Goal: Information Seeking & Learning: Learn about a topic

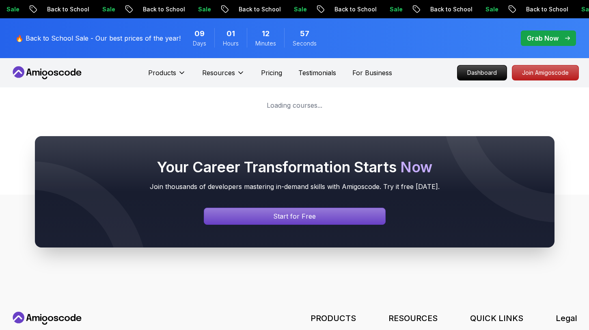
click at [413, 100] on body "Sale Back to School Sale Back to School Sale Back to School Sale Back to School…" at bounding box center [294, 259] width 589 height 519
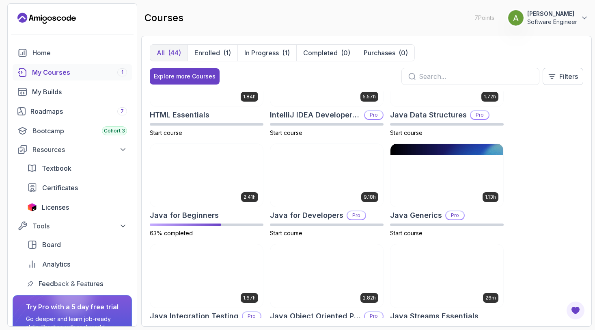
scroll to position [450, 0]
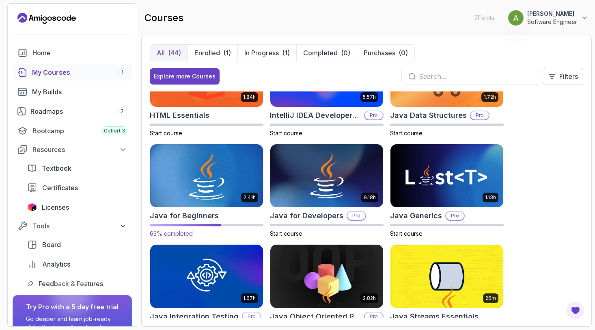
click at [226, 169] on img at bounding box center [206, 176] width 119 height 66
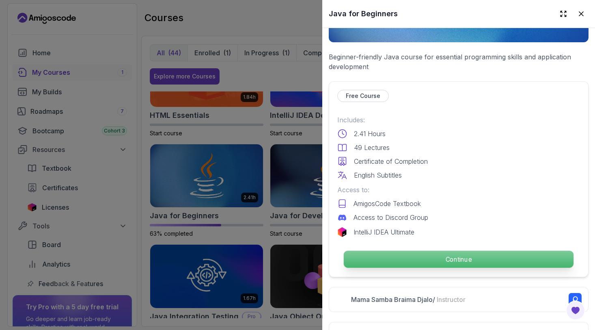
scroll to position [139, 0]
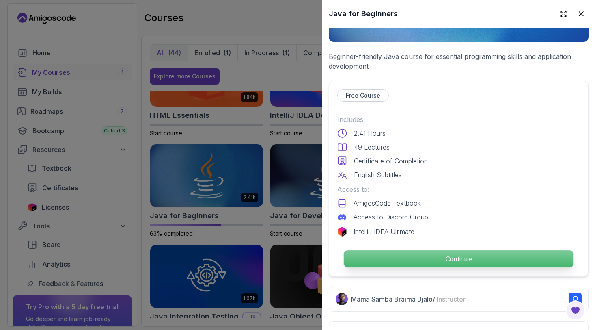
click at [434, 251] on p "Continue" at bounding box center [459, 258] width 230 height 17
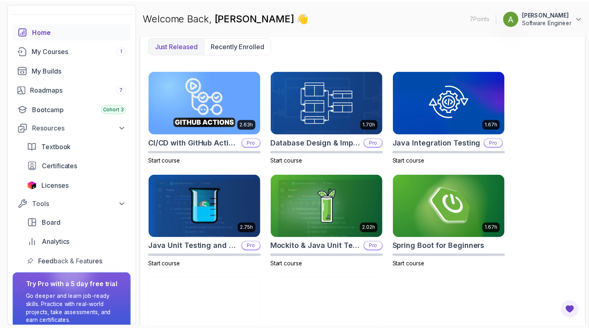
scroll to position [279, 0]
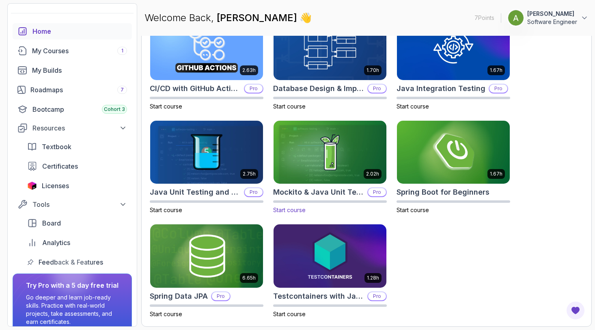
click at [378, 191] on p "Pro" at bounding box center [377, 192] width 18 height 8
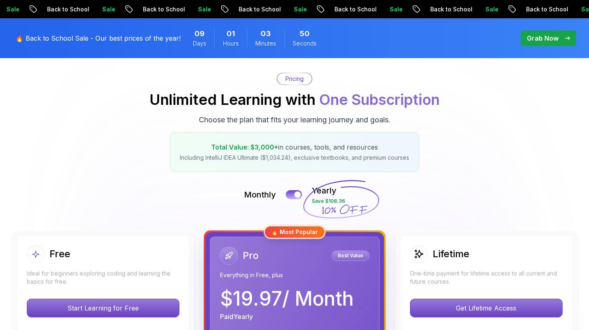
scroll to position [68, 0]
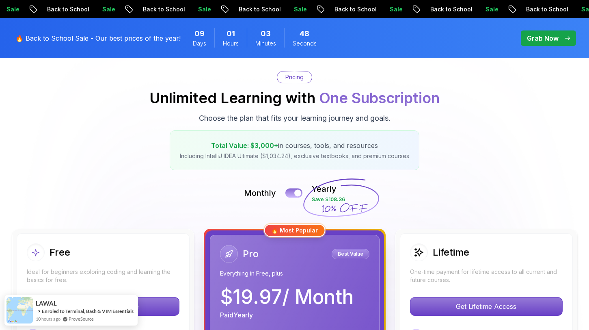
click at [291, 192] on button at bounding box center [293, 192] width 17 height 9
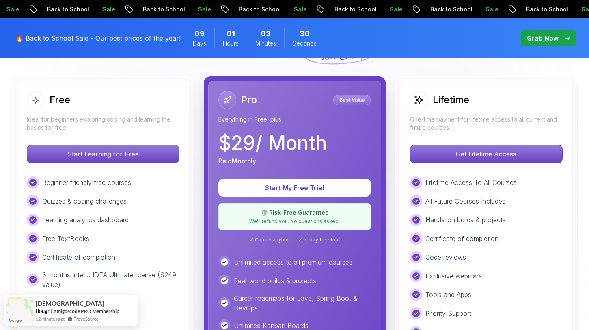
scroll to position [220, 0]
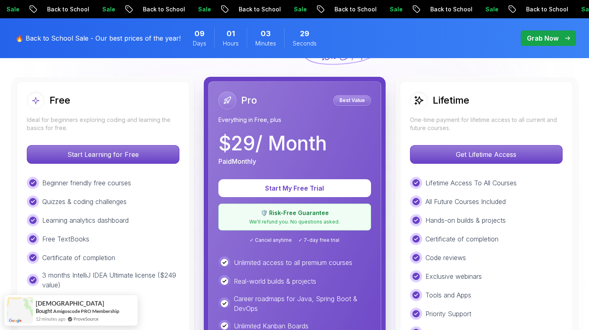
click at [391, 171] on div "Free Ideal for beginners exploring coding and learning the basics for free. Sta…" at bounding box center [295, 268] width 568 height 382
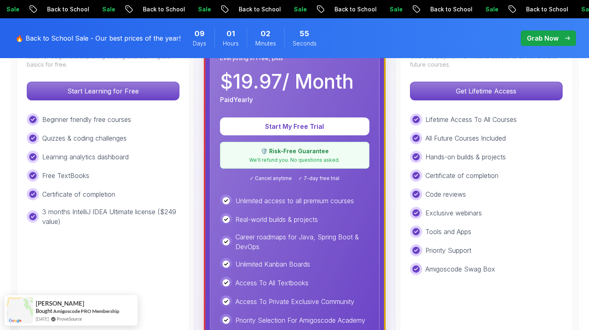
scroll to position [284, 0]
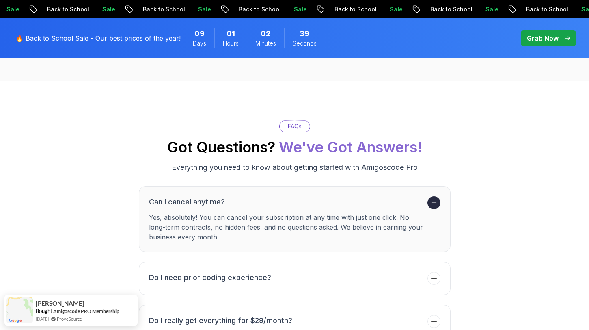
scroll to position [1366, 0]
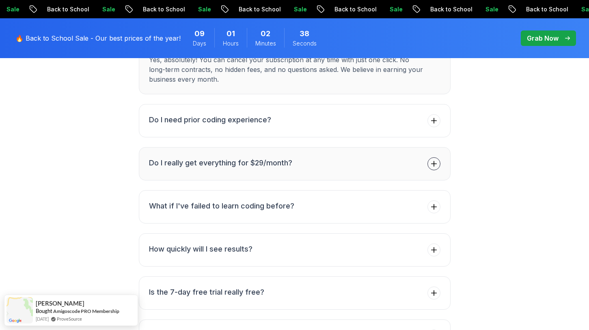
click at [441, 153] on button "Do I really get everything for $29/month?" at bounding box center [295, 163] width 312 height 33
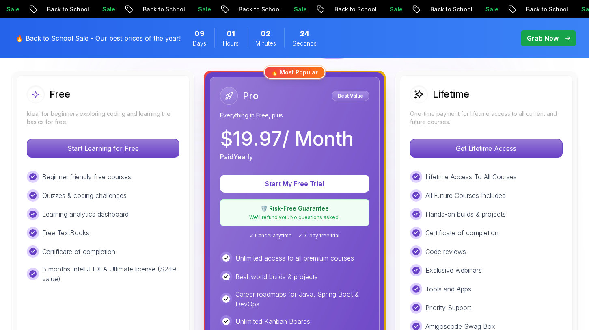
scroll to position [231, 0]
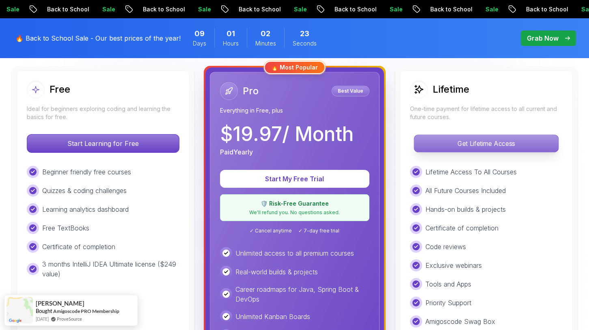
click at [444, 143] on p "Get Lifetime Access" at bounding box center [486, 143] width 144 height 17
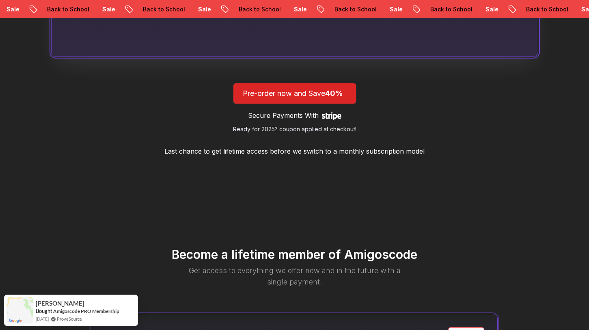
scroll to position [754, 0]
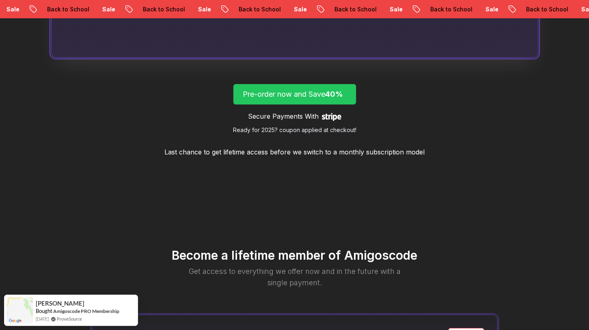
click at [313, 86] on span "lifetime-access" at bounding box center [294, 94] width 123 height 20
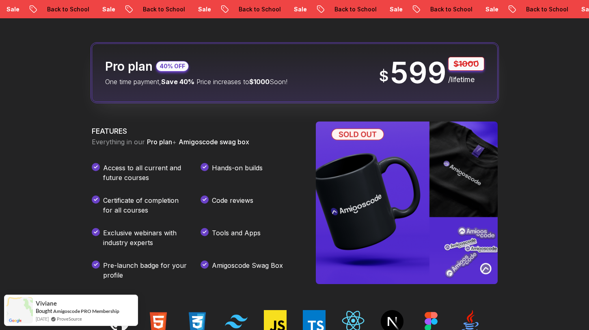
scroll to position [1022, 0]
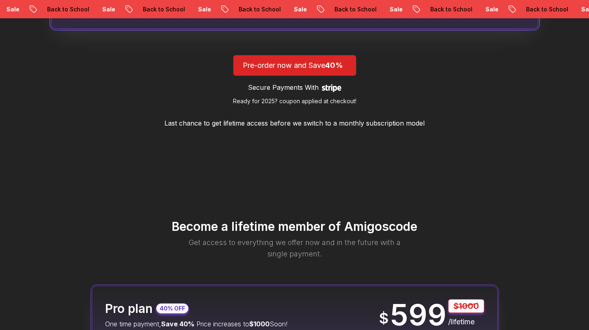
scroll to position [754, 0]
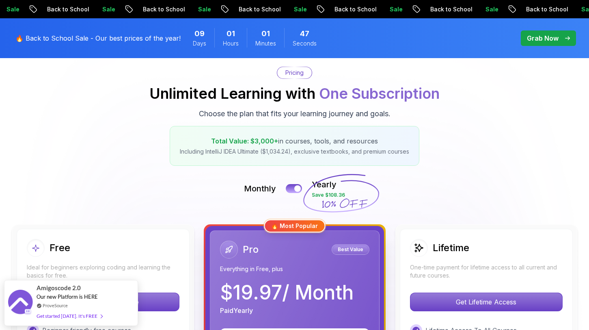
scroll to position [73, 0]
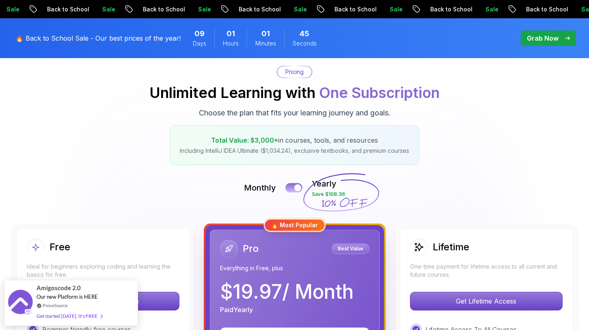
click at [294, 190] on button at bounding box center [293, 187] width 17 height 9
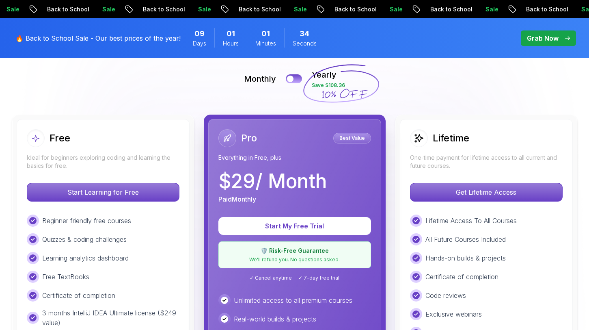
scroll to position [185, 0]
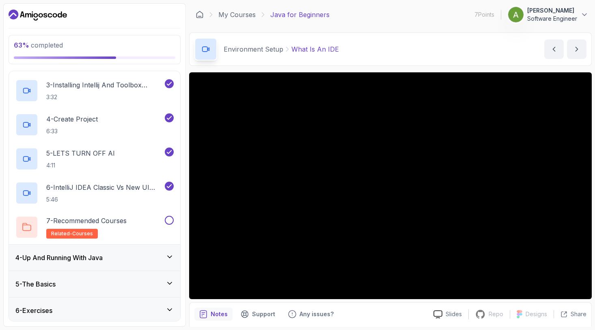
scroll to position [173, 0]
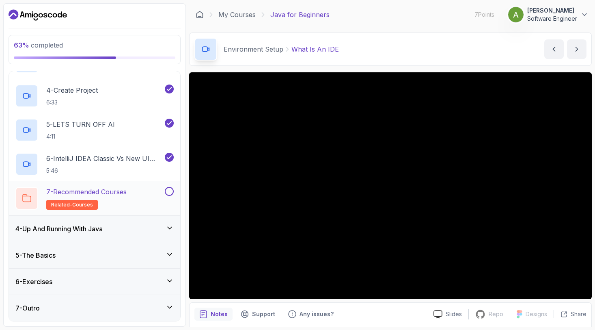
click at [136, 194] on div "7 - Recommended Courses related-courses" at bounding box center [89, 198] width 148 height 23
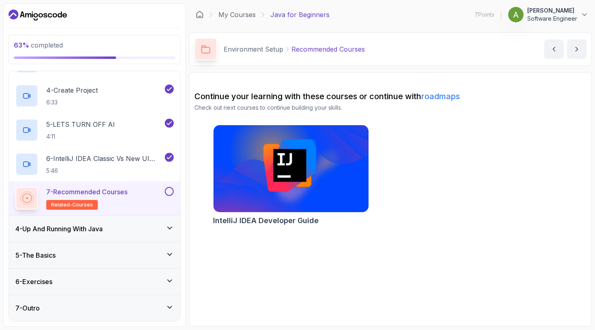
click at [169, 192] on button at bounding box center [169, 191] width 9 height 9
click at [123, 236] on div "4 - Up And Running With Java" at bounding box center [94, 229] width 171 height 26
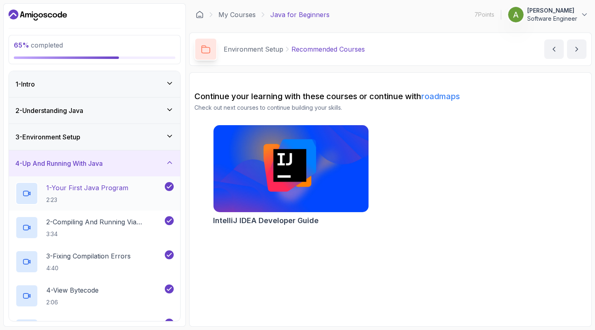
scroll to position [207, 0]
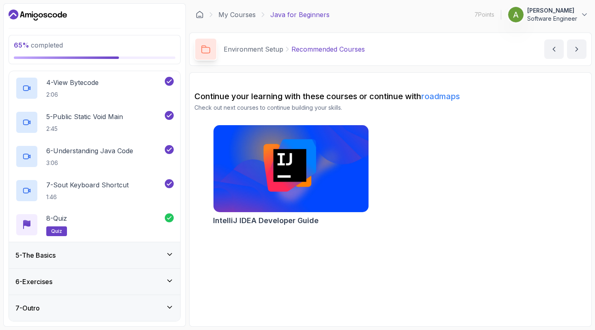
click at [88, 253] on div "5 - The Basics" at bounding box center [94, 255] width 158 height 10
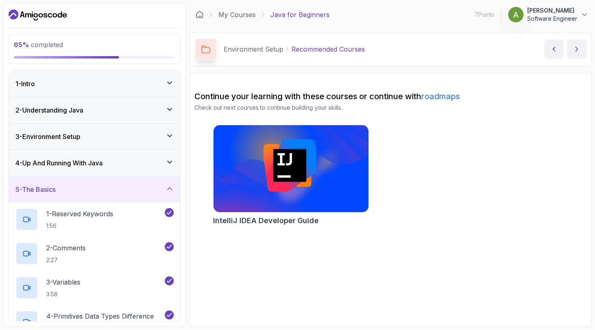
scroll to position [308, 0]
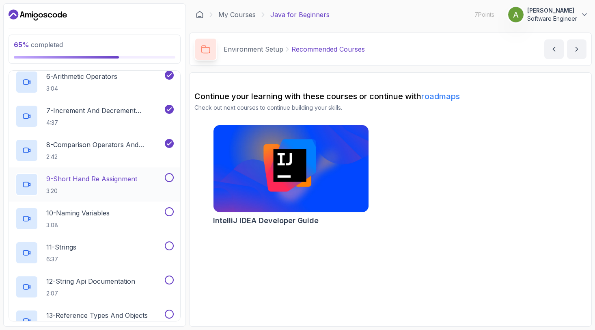
click at [71, 176] on p "9 - Short Hand Re Assignment" at bounding box center [91, 179] width 91 height 10
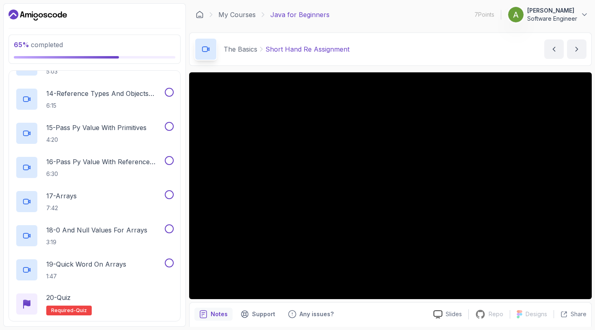
scroll to position [616, 0]
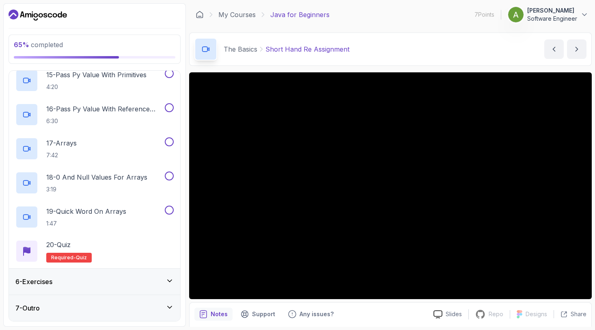
click at [107, 283] on div "6 - Exercises" at bounding box center [94, 282] width 158 height 10
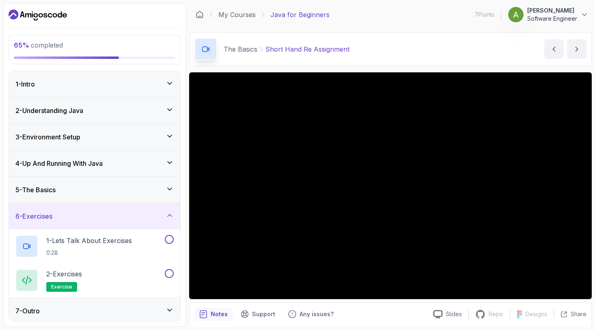
scroll to position [3, 0]
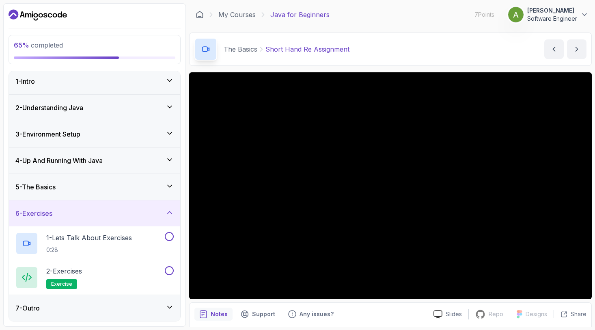
click at [94, 300] on div "7 - Outro" at bounding box center [94, 308] width 171 height 26
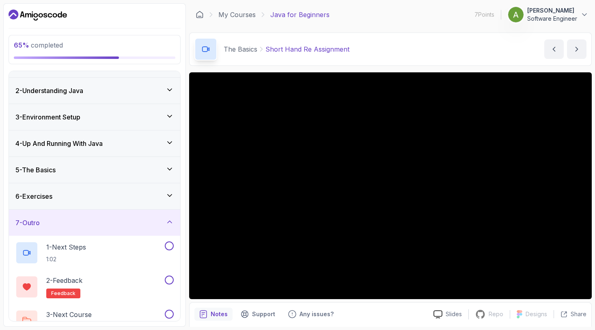
scroll to position [19, 0]
click at [80, 160] on div "5 - The Basics" at bounding box center [94, 170] width 171 height 26
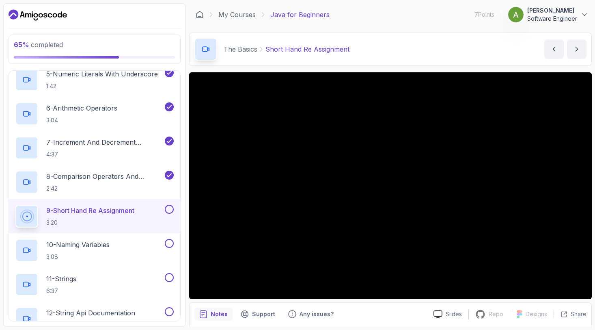
scroll to position [277, 0]
